Goal: Task Accomplishment & Management: Manage account settings

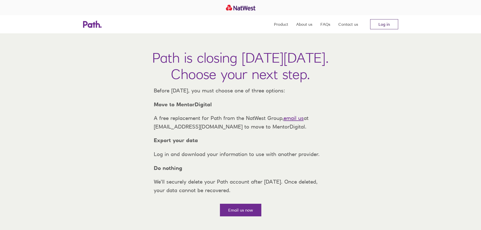
click at [371, 26] on link "Log in" at bounding box center [384, 24] width 28 height 10
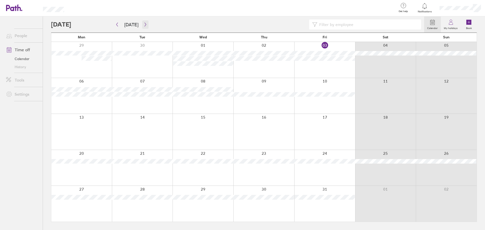
click at [142, 21] on button "button" at bounding box center [145, 24] width 6 height 8
click at [134, 23] on button "[DATE]" at bounding box center [131, 24] width 22 height 8
